Goal: Task Accomplishment & Management: Use online tool/utility

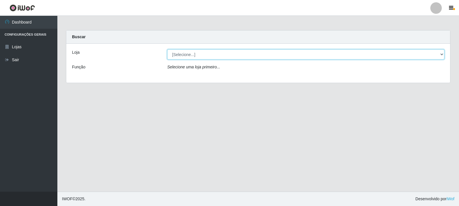
click at [441, 55] on select "[Selecione...] Rede Compras Supermercados - LOJA 3" at bounding box center [305, 54] width 277 height 10
select select "162"
click at [167, 49] on select "[Selecione...] Rede Compras Supermercados - LOJA 3" at bounding box center [305, 54] width 277 height 10
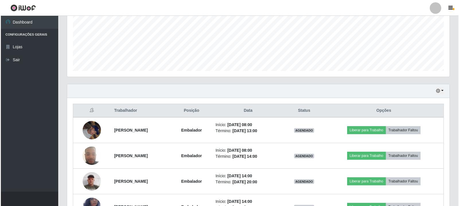
scroll to position [143, 0]
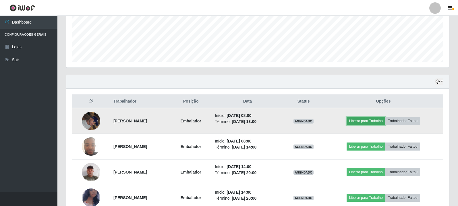
click at [361, 123] on button "Liberar para Trabalho" at bounding box center [365, 121] width 39 height 8
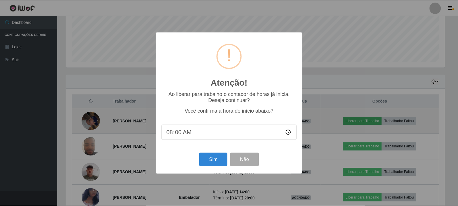
scroll to position [119, 380]
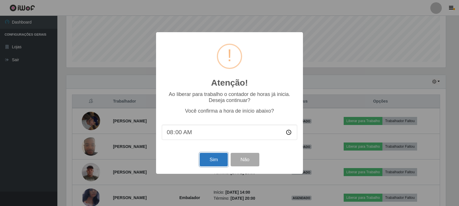
click at [215, 161] on button "Sim" at bounding box center [214, 159] width 28 height 13
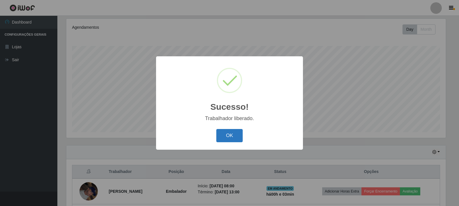
click at [234, 135] on button "OK" at bounding box center [229, 135] width 27 height 13
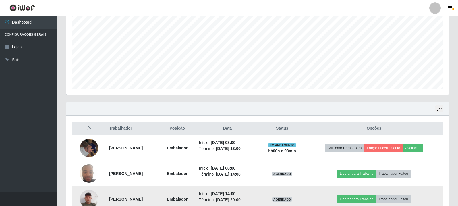
scroll to position [131, 0]
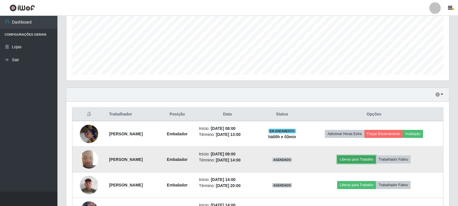
click at [360, 160] on button "Liberar para Trabalho" at bounding box center [356, 159] width 39 height 8
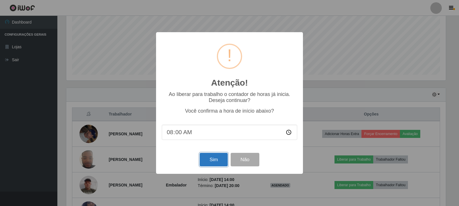
click at [216, 161] on button "Sim" at bounding box center [214, 159] width 28 height 13
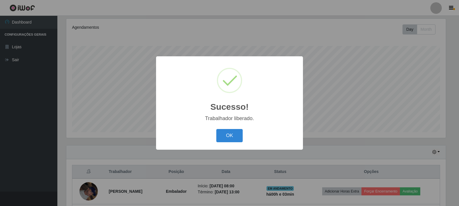
click at [244, 133] on div "OK Cancel" at bounding box center [229, 135] width 135 height 16
click at [229, 132] on button "OK" at bounding box center [229, 135] width 27 height 13
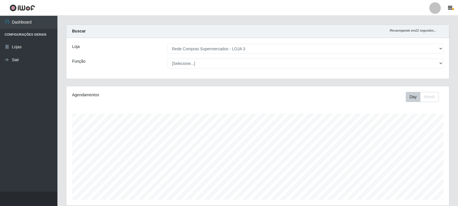
scroll to position [3, 0]
